Goal: Transaction & Acquisition: Purchase product/service

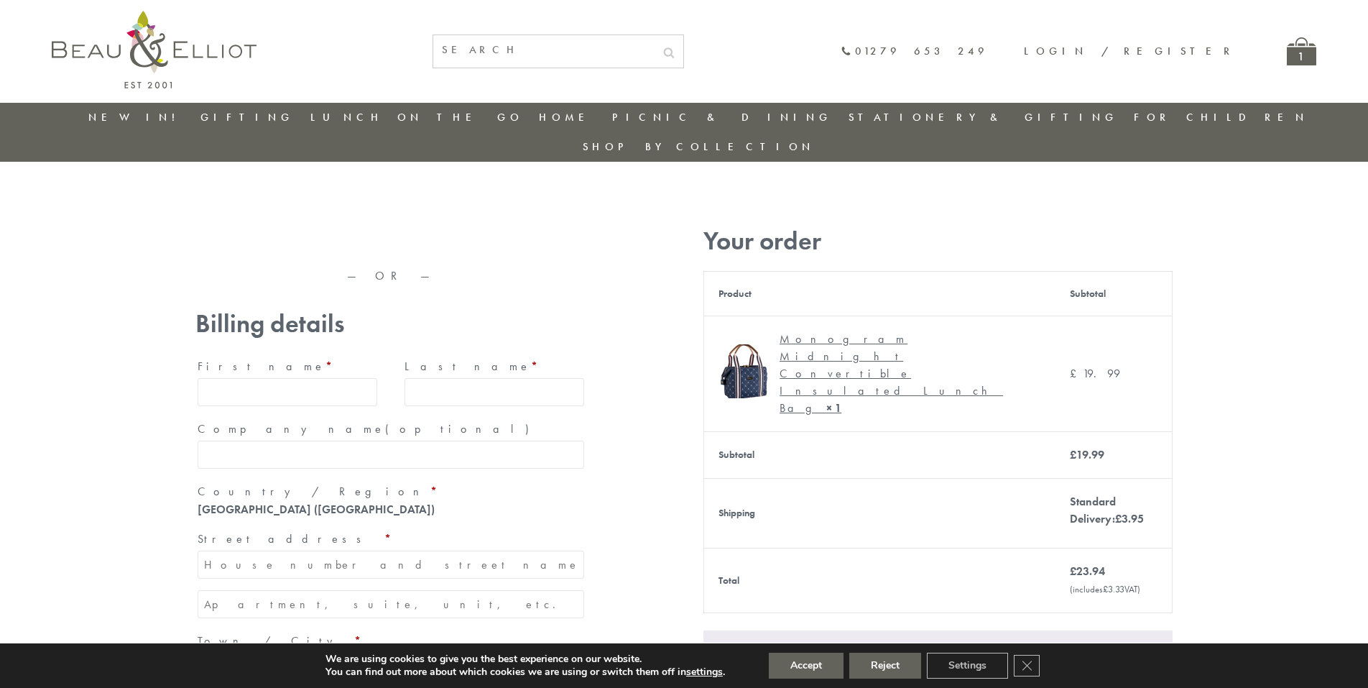
type input "maria33@yahoo.com"
type input "Maria"
type input "Williams"
type input "23, Scottsdale, Happytown"
type input "London"
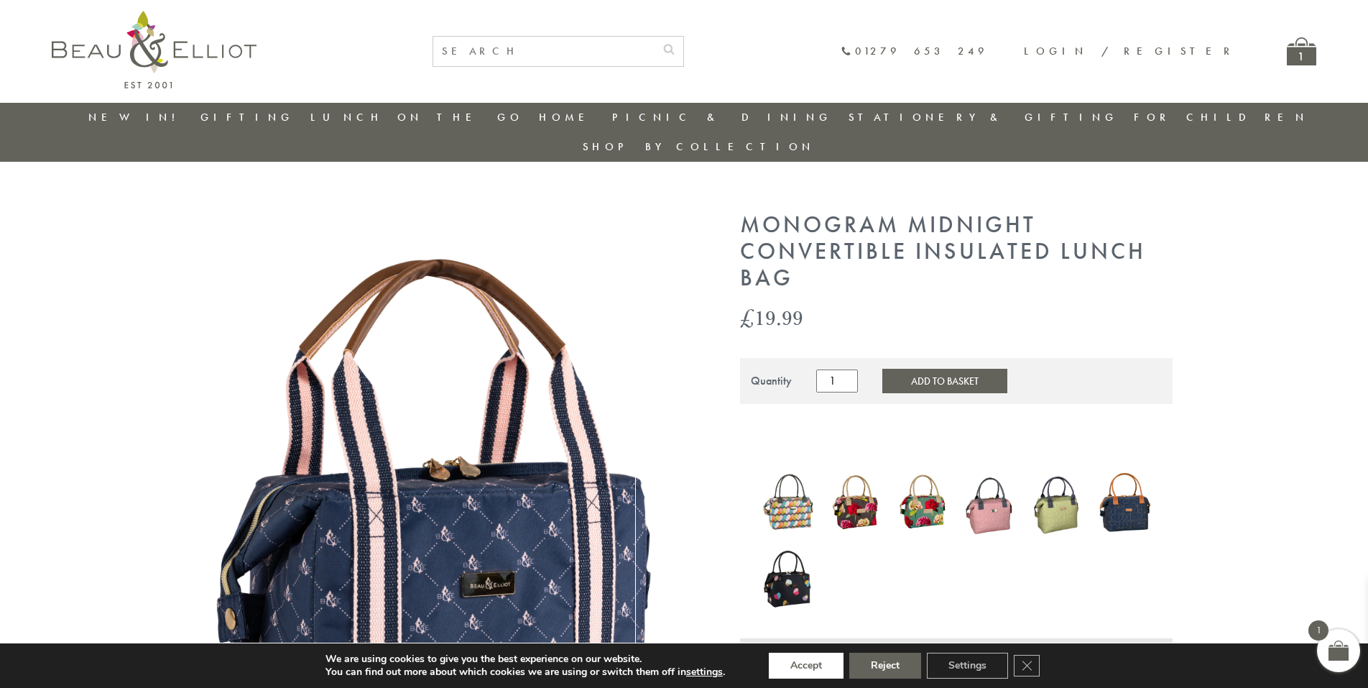
click at [807, 665] on button "Accept" at bounding box center [806, 665] width 75 height 26
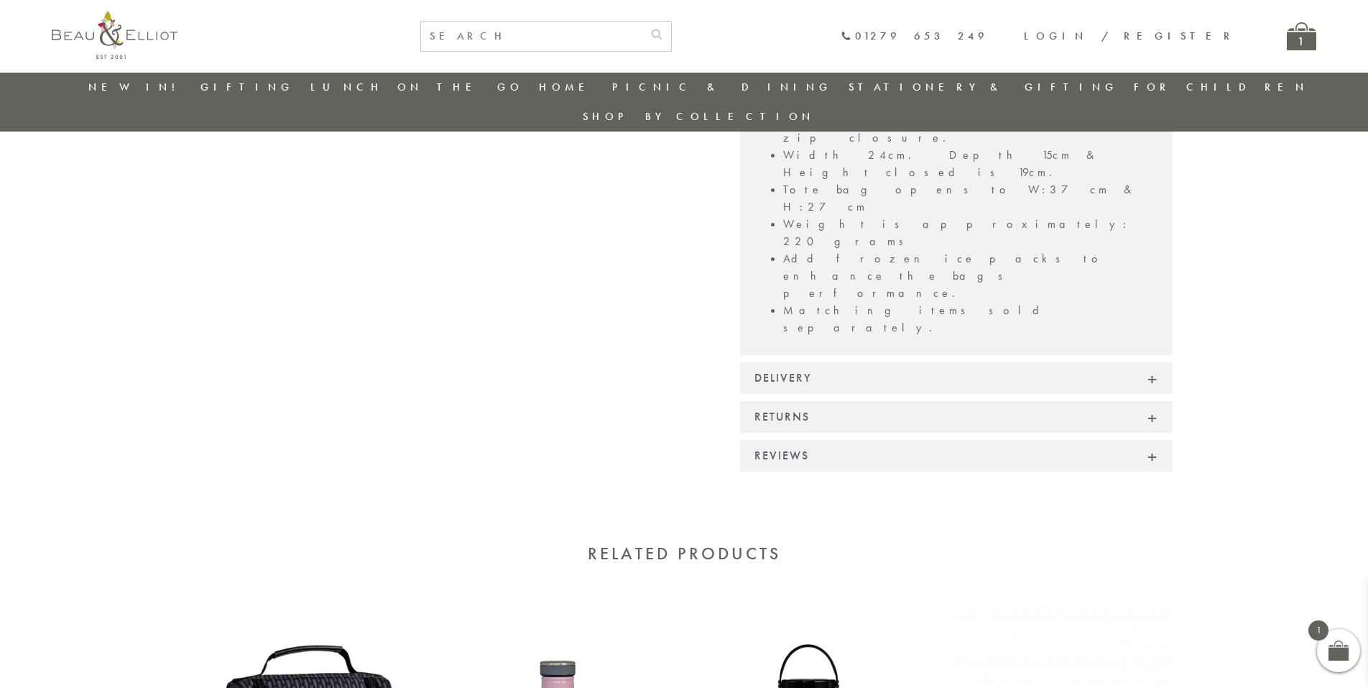
scroll to position [1155, 0]
